Goal: Information Seeking & Learning: Learn about a topic

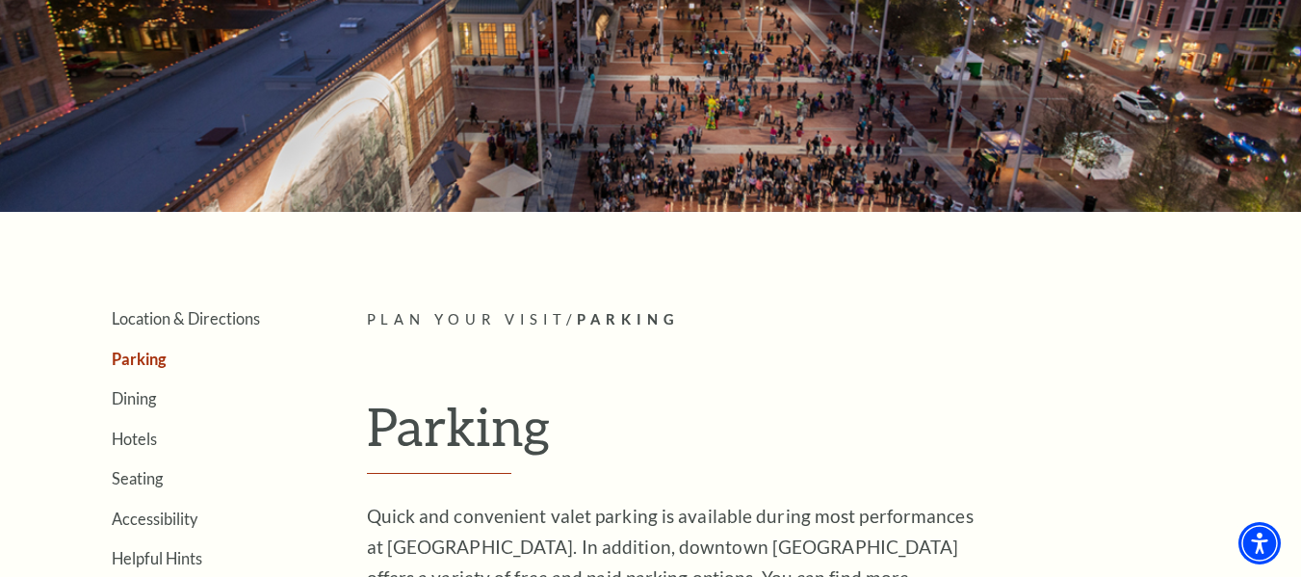
scroll to position [193, 0]
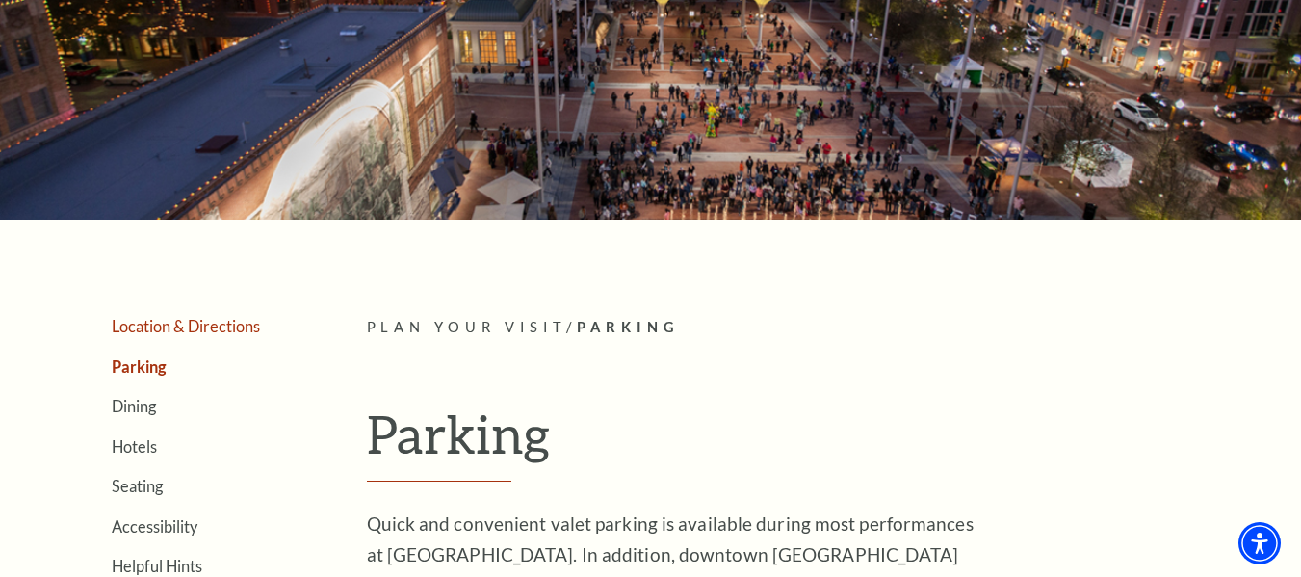
click at [176, 323] on link "Location & Directions" at bounding box center [186, 326] width 148 height 18
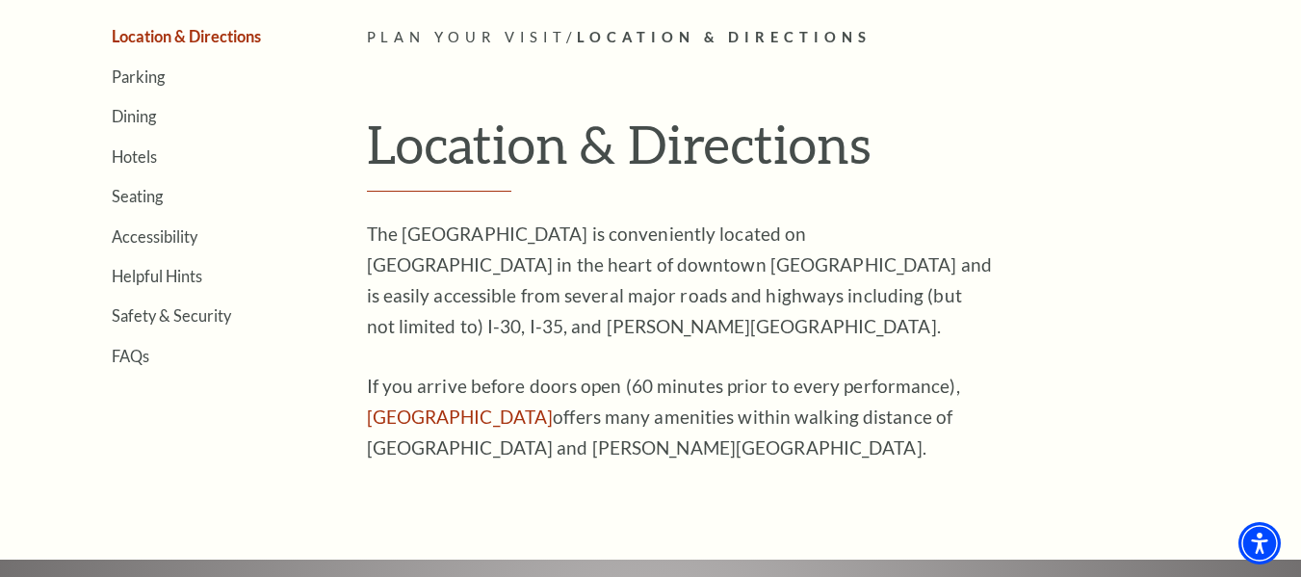
scroll to position [385, 0]
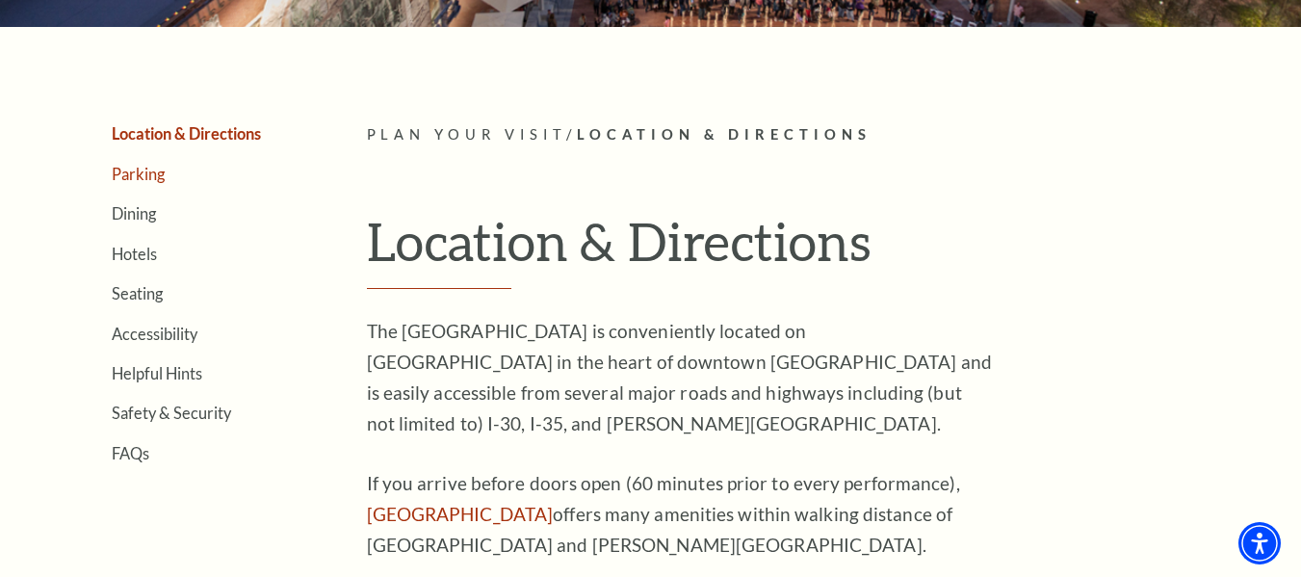
click at [143, 171] on link "Parking" at bounding box center [138, 174] width 53 height 18
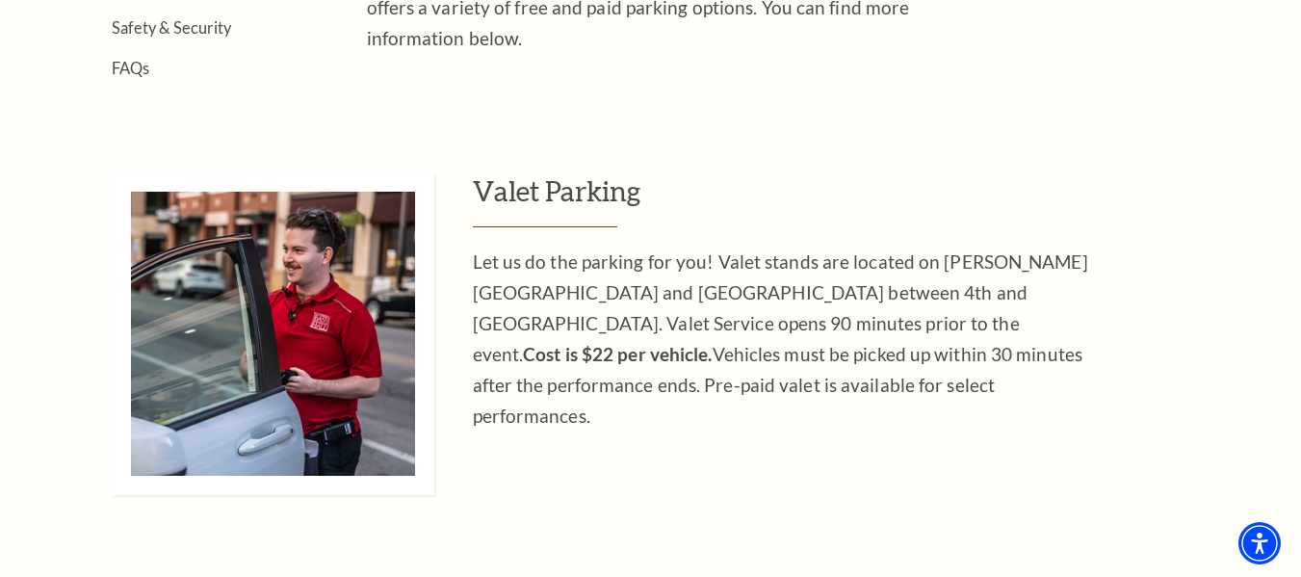
scroll to position [385, 0]
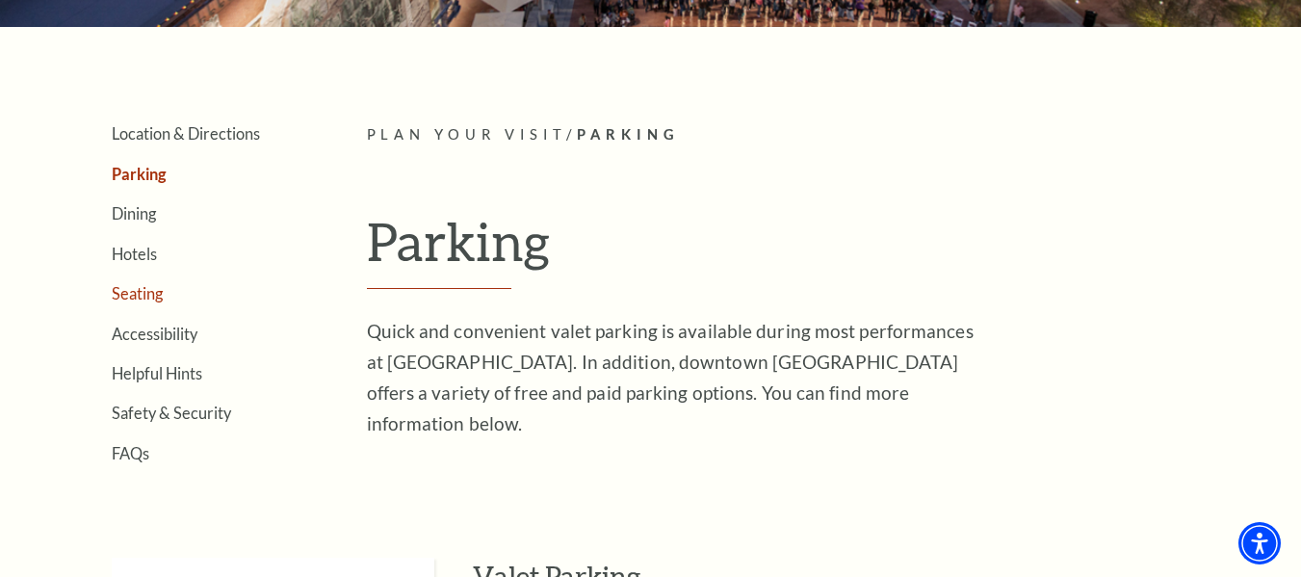
click at [142, 297] on link "Seating" at bounding box center [137, 293] width 51 height 18
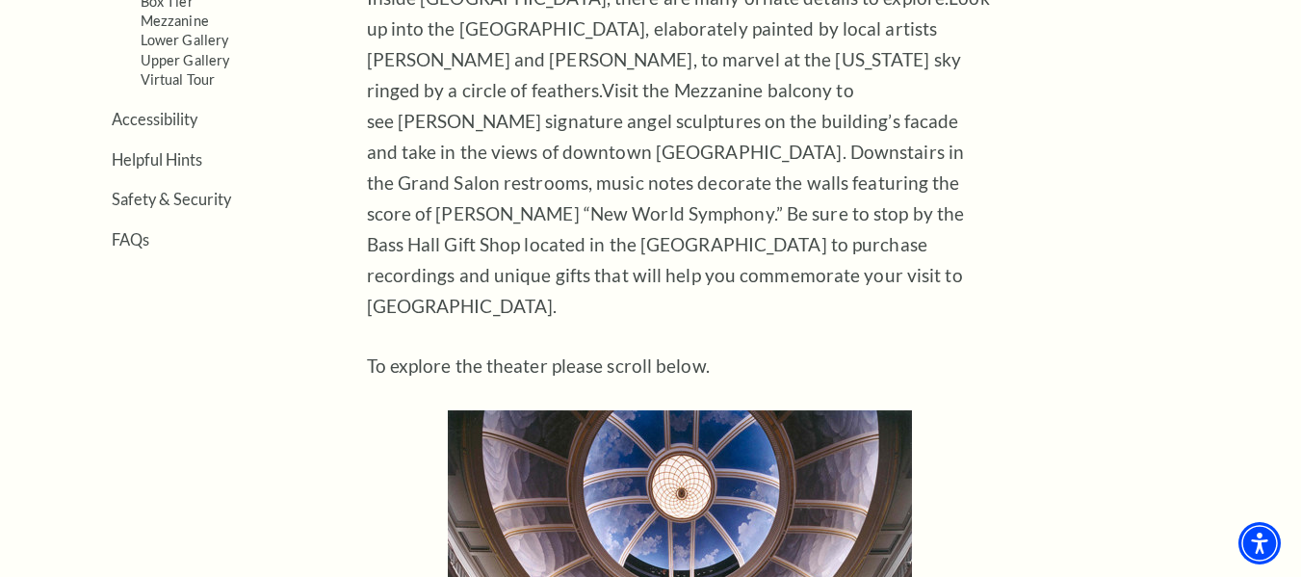
scroll to position [469, 0]
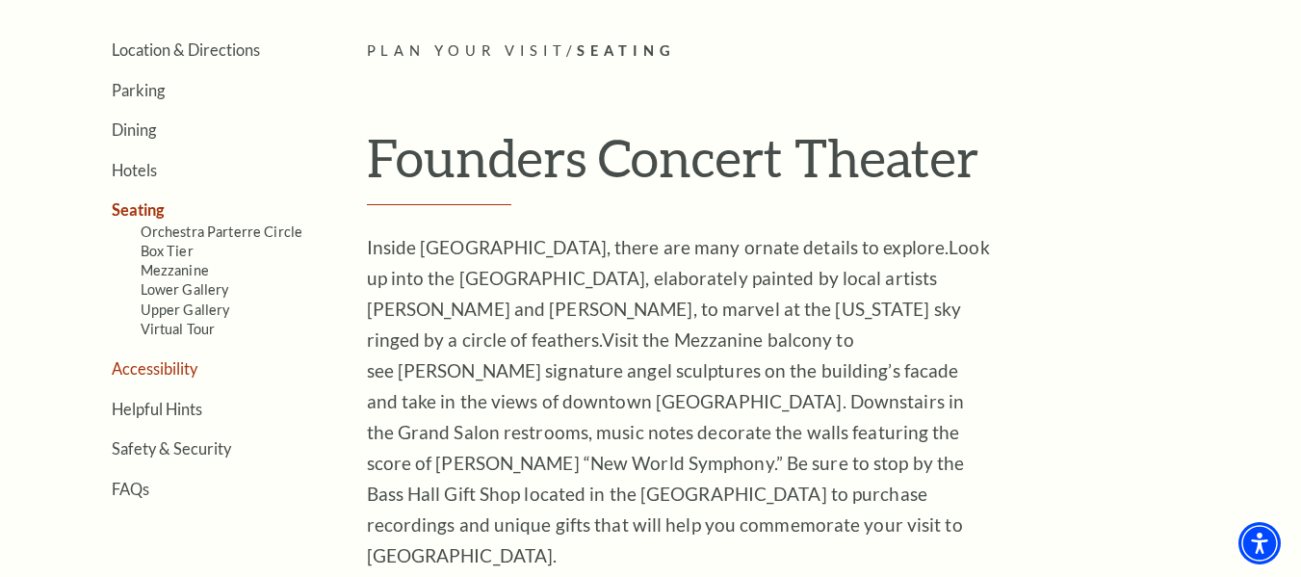
click at [149, 365] on link "Accessibility" at bounding box center [155, 368] width 86 height 18
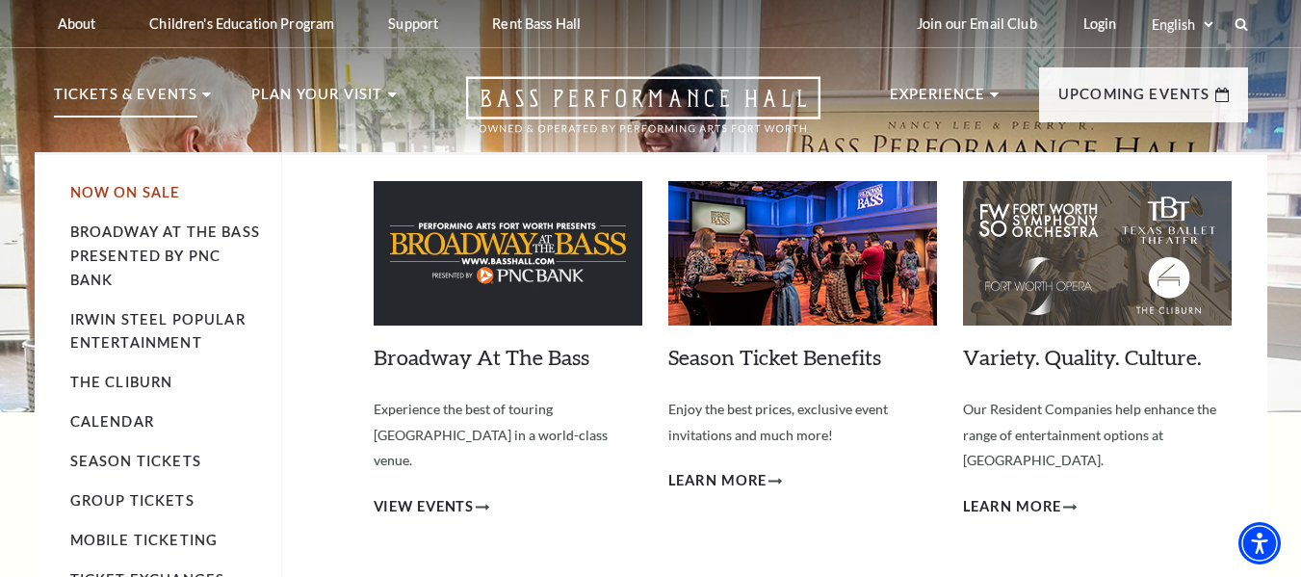
click at [122, 186] on link "Now On Sale" at bounding box center [125, 192] width 111 height 16
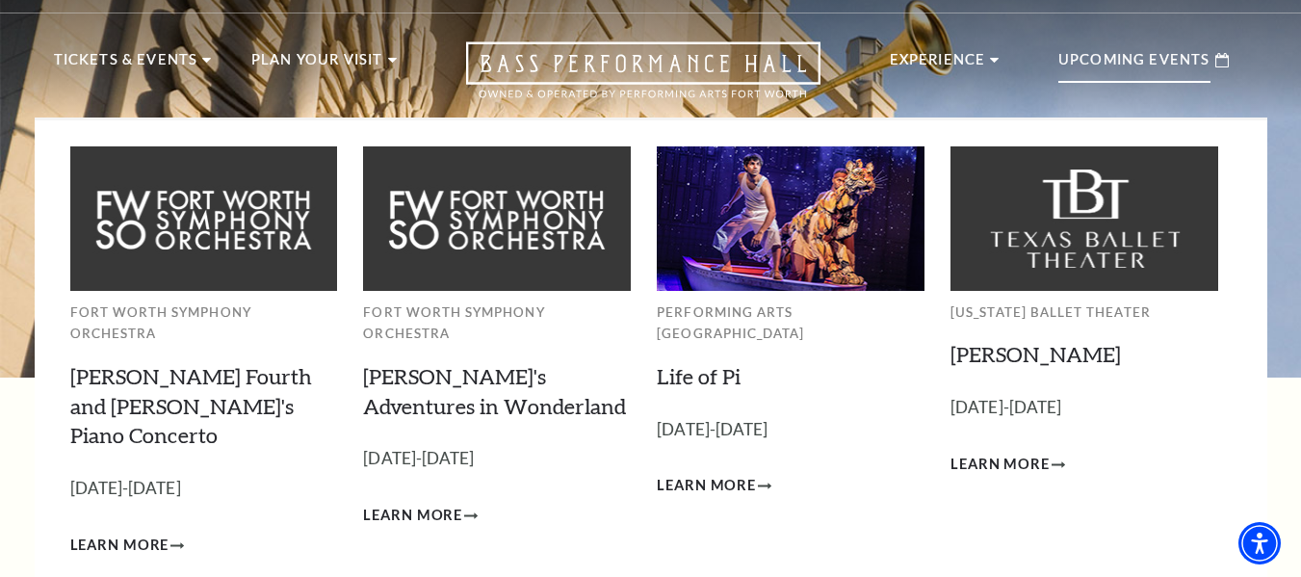
scroll to position [96, 0]
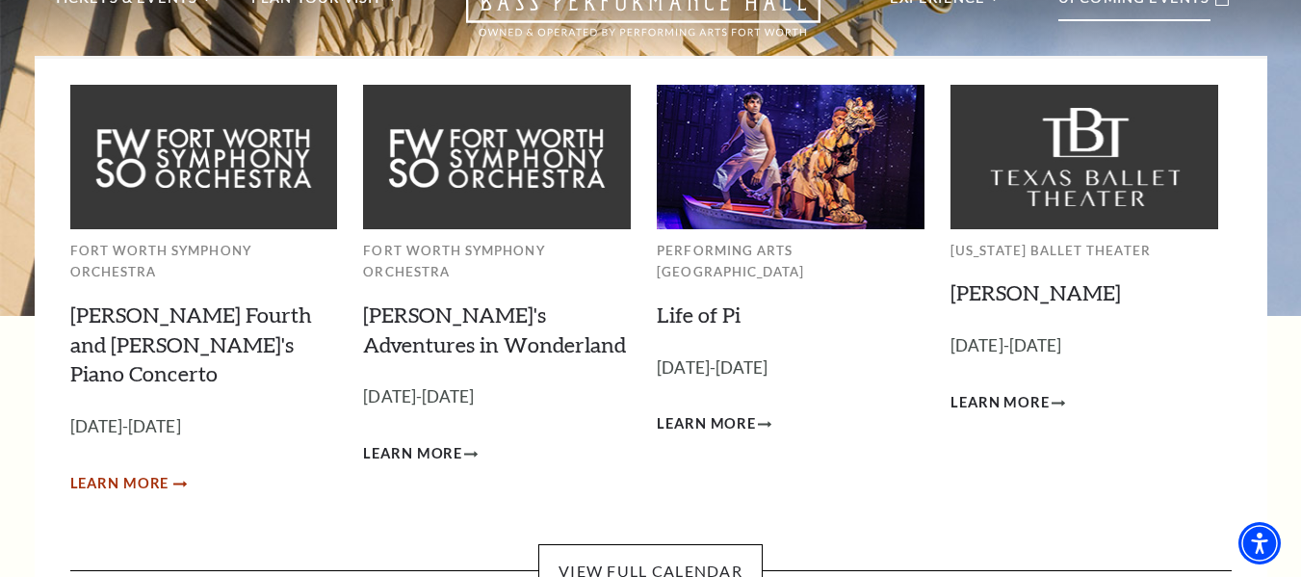
click at [155, 472] on span "Learn More" at bounding box center [119, 484] width 99 height 24
click at [160, 472] on span "Learn More" at bounding box center [119, 484] width 99 height 24
